Goal: Share content: Share content

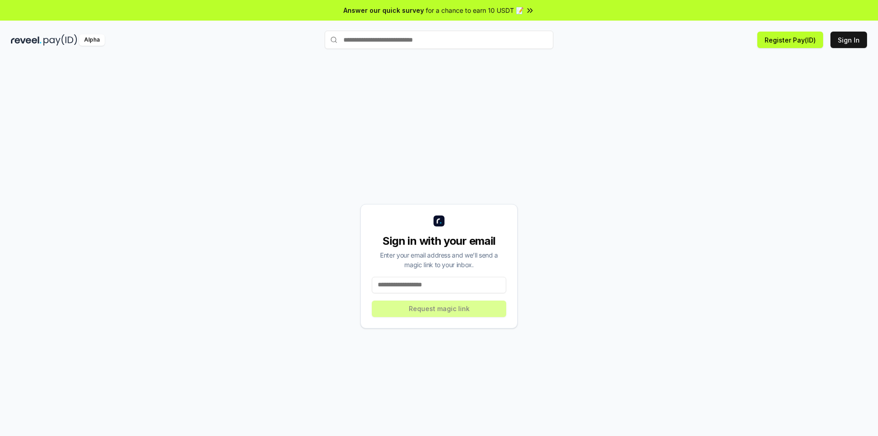
click at [408, 281] on input at bounding box center [439, 285] width 134 height 16
click at [427, 287] on input at bounding box center [439, 285] width 134 height 16
type input "**********"
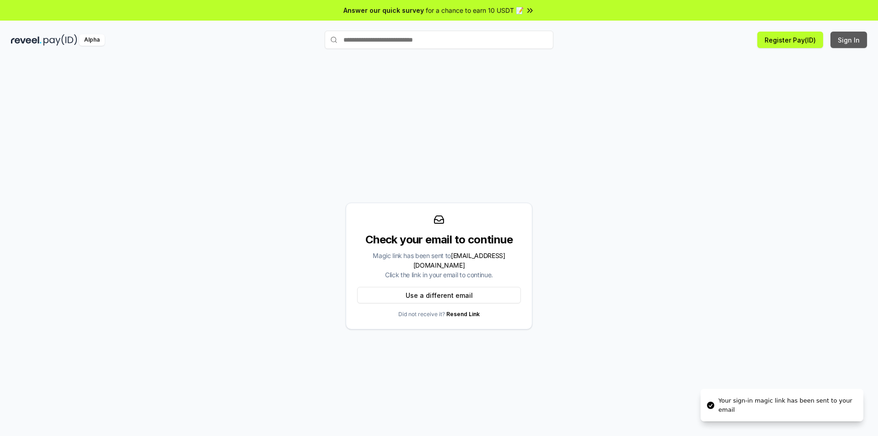
click at [845, 38] on button "Sign In" at bounding box center [849, 40] width 37 height 16
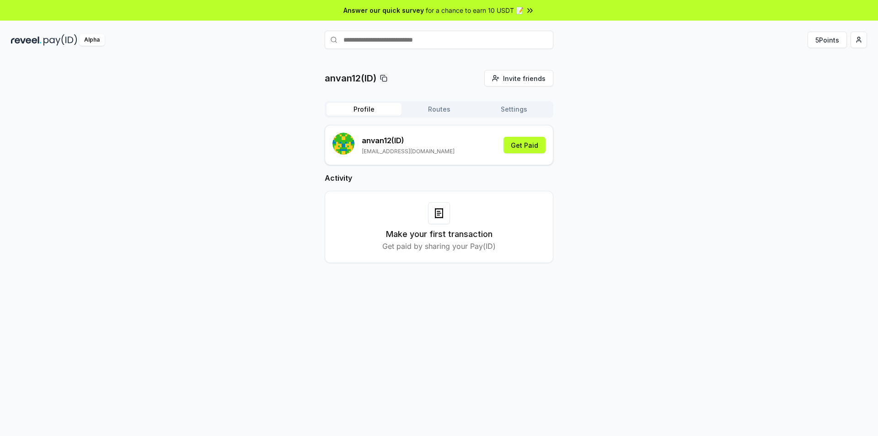
click at [441, 106] on button "Routes" at bounding box center [439, 109] width 75 height 13
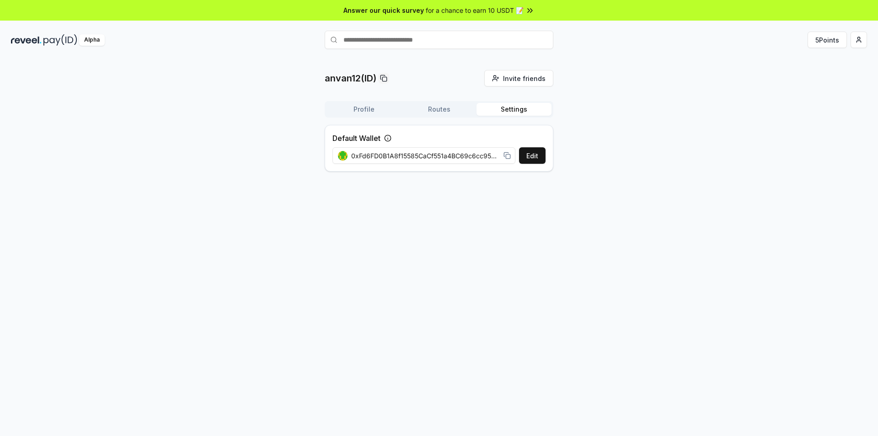
click at [512, 107] on button "Settings" at bounding box center [514, 109] width 75 height 13
click at [378, 107] on button "Profile" at bounding box center [364, 109] width 75 height 13
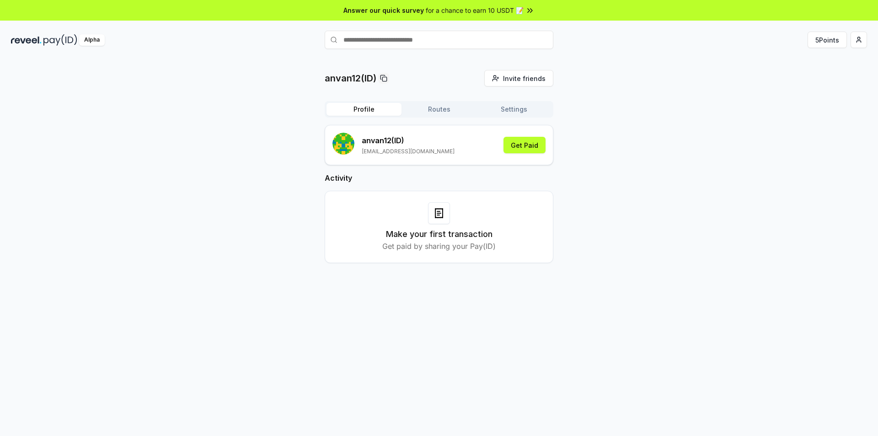
click at [511, 109] on button "Settings" at bounding box center [514, 109] width 75 height 13
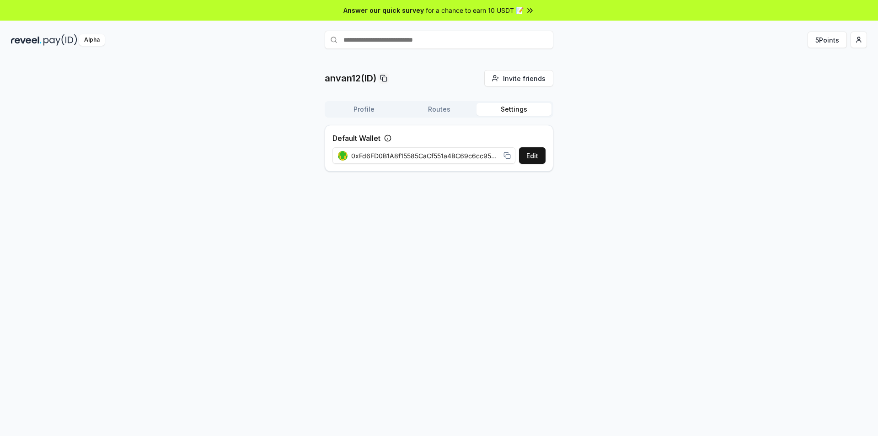
click at [356, 113] on button "Profile" at bounding box center [364, 109] width 75 height 13
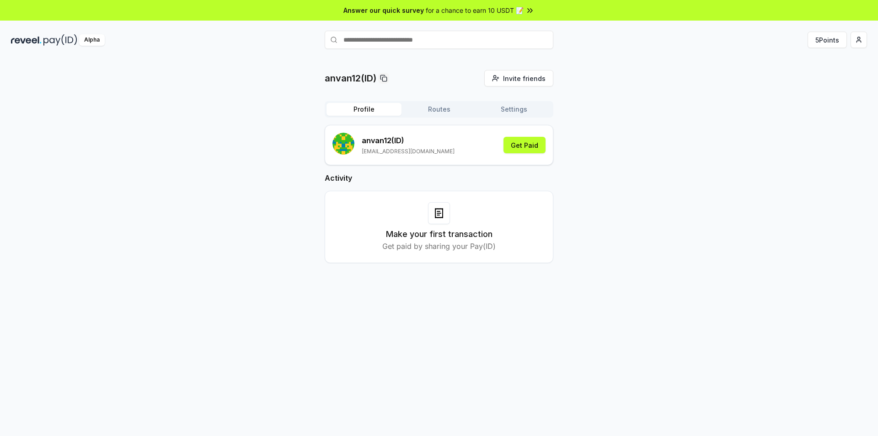
click at [412, 43] on input "text" at bounding box center [439, 40] width 229 height 18
click at [654, 156] on div "anvan12(ID) Invite friends Invite Profile Routes Settings anvan12 (ID) anvanluy…" at bounding box center [439, 174] width 856 height 208
click at [759, 173] on div "anvan12(ID) Invite friends Invite Profile Routes Settings anvan12 (ID) anvanluy…" at bounding box center [439, 174] width 856 height 208
click at [863, 38] on html "Answer our quick survey for a chance to earn 10 USDT 📝 Alpha 5 Points anvan12(I…" at bounding box center [439, 218] width 878 height 436
click at [793, 81] on div "View Profile" at bounding box center [816, 78] width 102 height 15
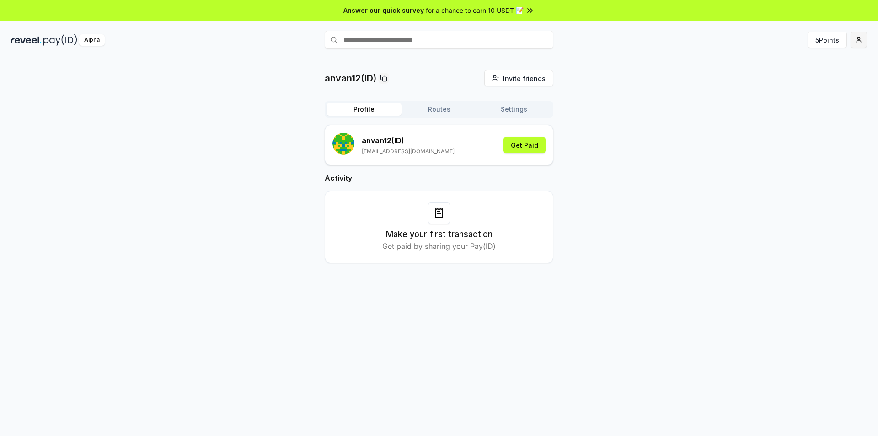
click at [851, 44] on html "Answer our quick survey for a chance to earn 10 USDT 📝 Alpha 5 Points anvan12(I…" at bounding box center [439, 218] width 878 height 436
click at [803, 92] on div "Connect Wallet" at bounding box center [816, 93] width 102 height 15
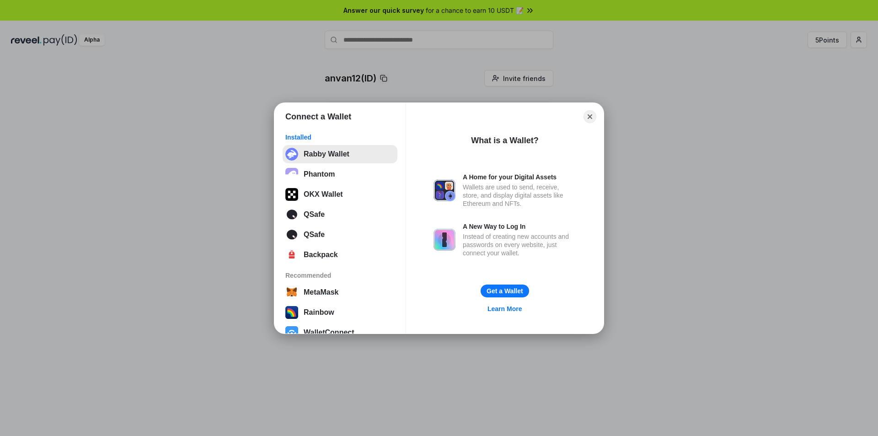
click at [305, 155] on button "Rabby Wallet" at bounding box center [340, 154] width 115 height 18
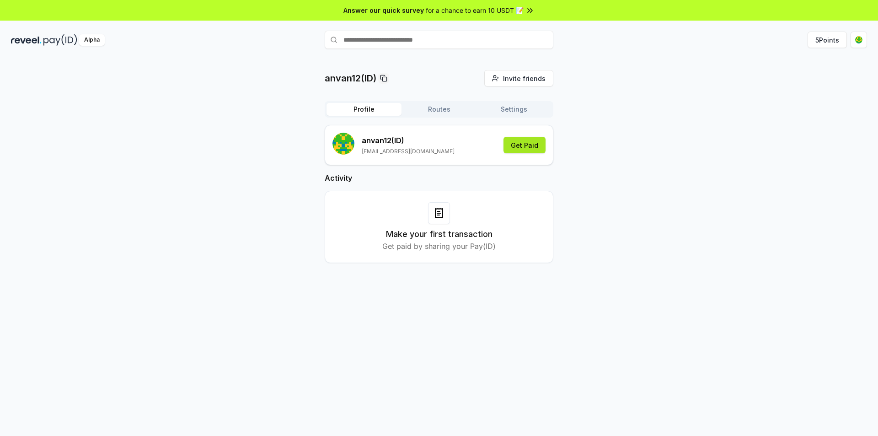
click at [522, 139] on button "Get Paid" at bounding box center [525, 145] width 42 height 16
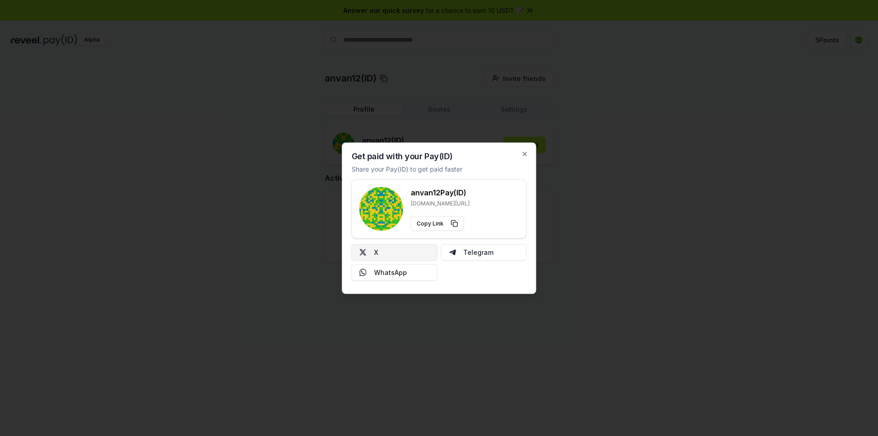
click at [392, 250] on button "X" at bounding box center [395, 252] width 86 height 16
click at [524, 152] on icon "button" at bounding box center [524, 153] width 7 height 7
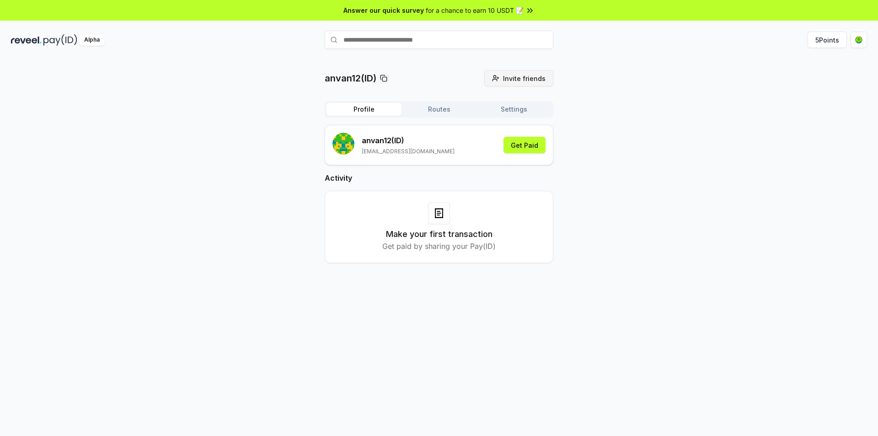
click at [508, 77] on span "Invite friends" at bounding box center [524, 79] width 43 height 10
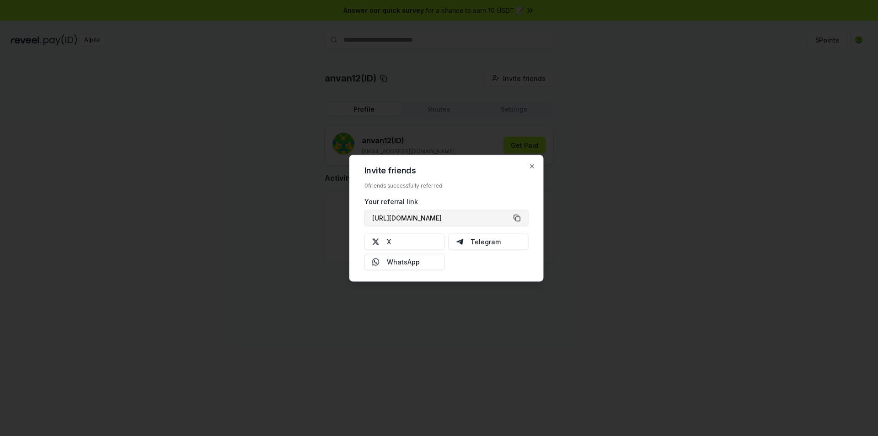
click at [518, 222] on button "https://reveel.id/refer/anvan12" at bounding box center [446, 217] width 164 height 16
click at [534, 167] on icon "button" at bounding box center [533, 166] width 4 height 4
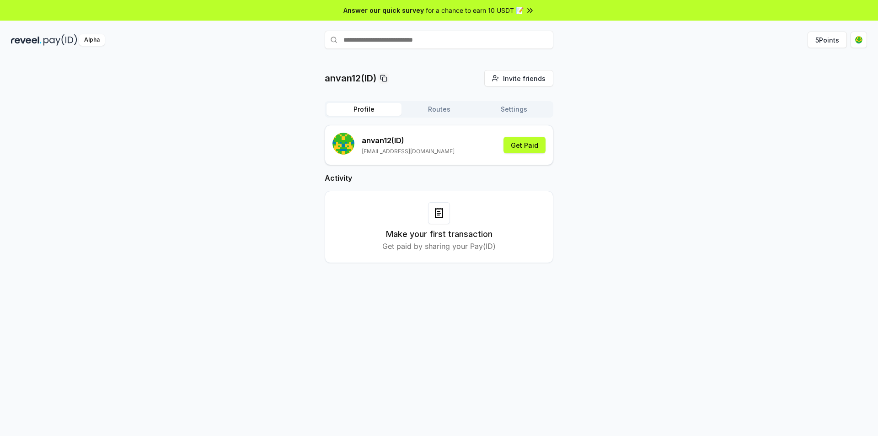
click at [856, 37] on html "Answer our quick survey for a chance to earn 10 USDT 📝 Alpha 5 Points anvan12(I…" at bounding box center [439, 218] width 878 height 436
click at [641, 77] on html "Answer our quick survey for a chance to earn 10 USDT 📝 Alpha 5 Points anvan12(I…" at bounding box center [439, 218] width 878 height 436
click at [457, 11] on span "for a chance to earn 10 USDT 📝" at bounding box center [475, 10] width 98 height 10
